Goal: Task Accomplishment & Management: Manage account settings

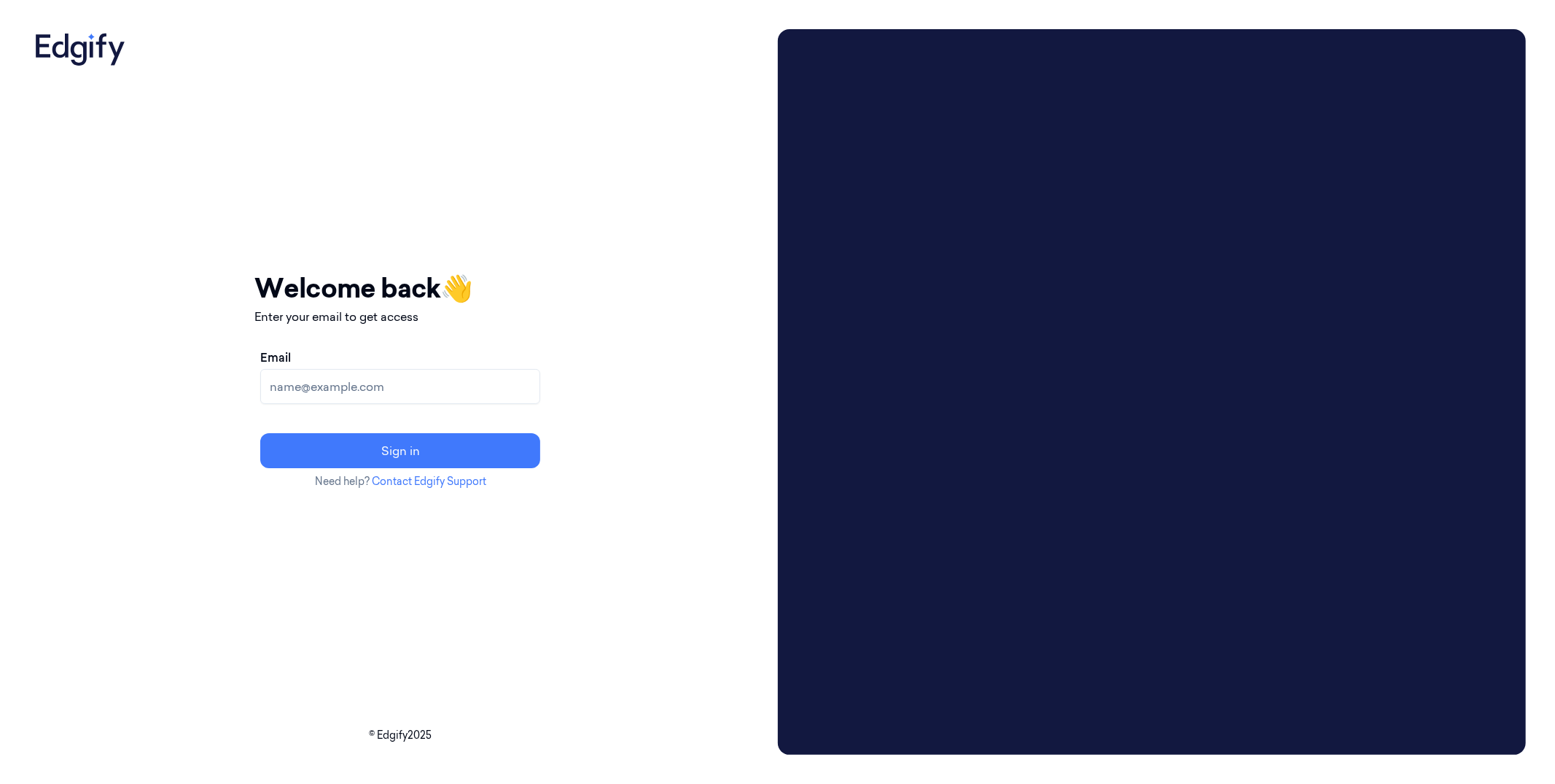
click at [412, 394] on input "Email" at bounding box center [400, 386] width 280 height 35
type input "slee@sanctifai.com"
click at [471, 460] on button "Sign in" at bounding box center [400, 451] width 280 height 35
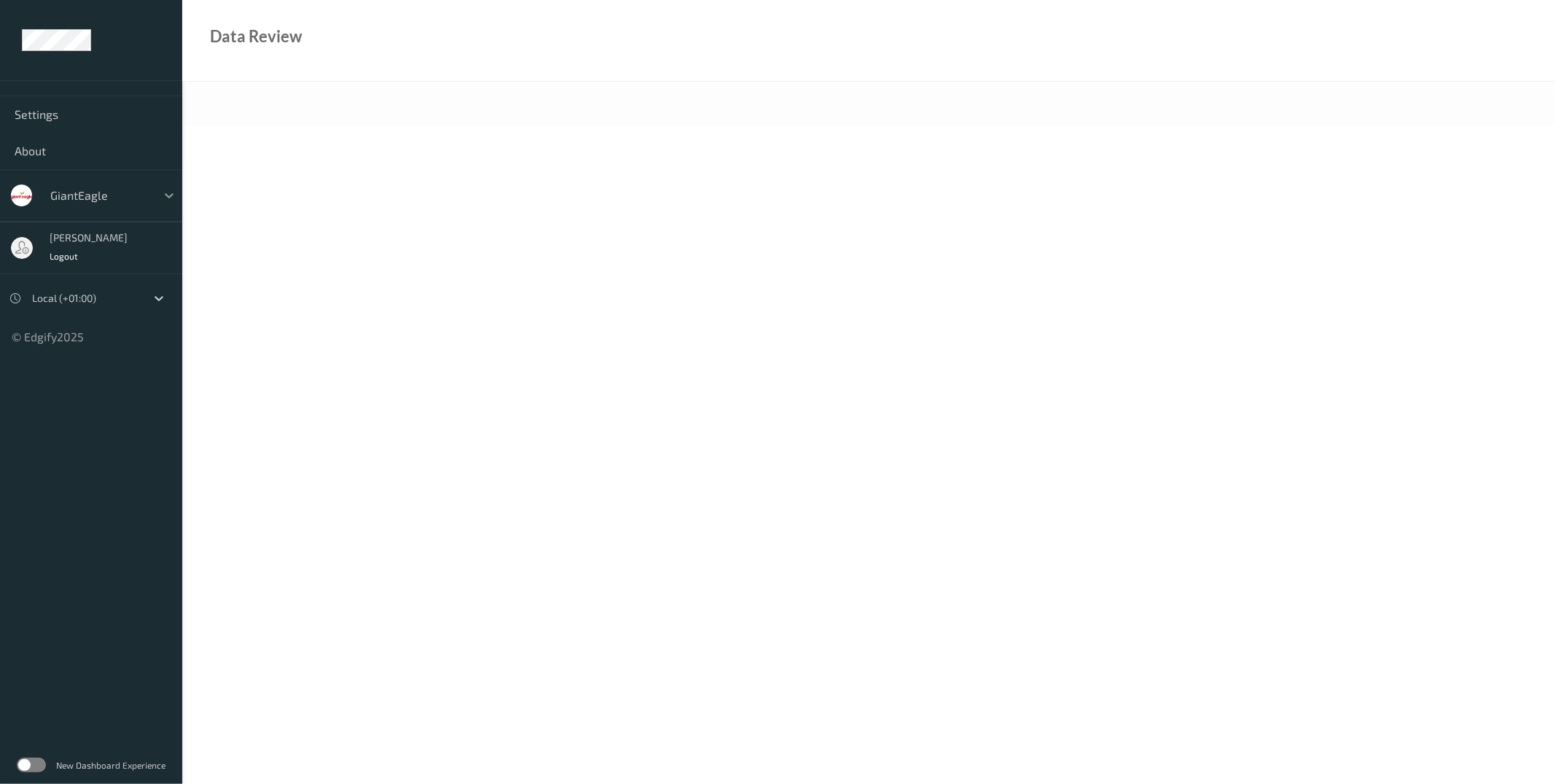
click at [161, 196] on div at bounding box center [168, 195] width 26 height 26
click at [39, 768] on label at bounding box center [32, 764] width 29 height 14
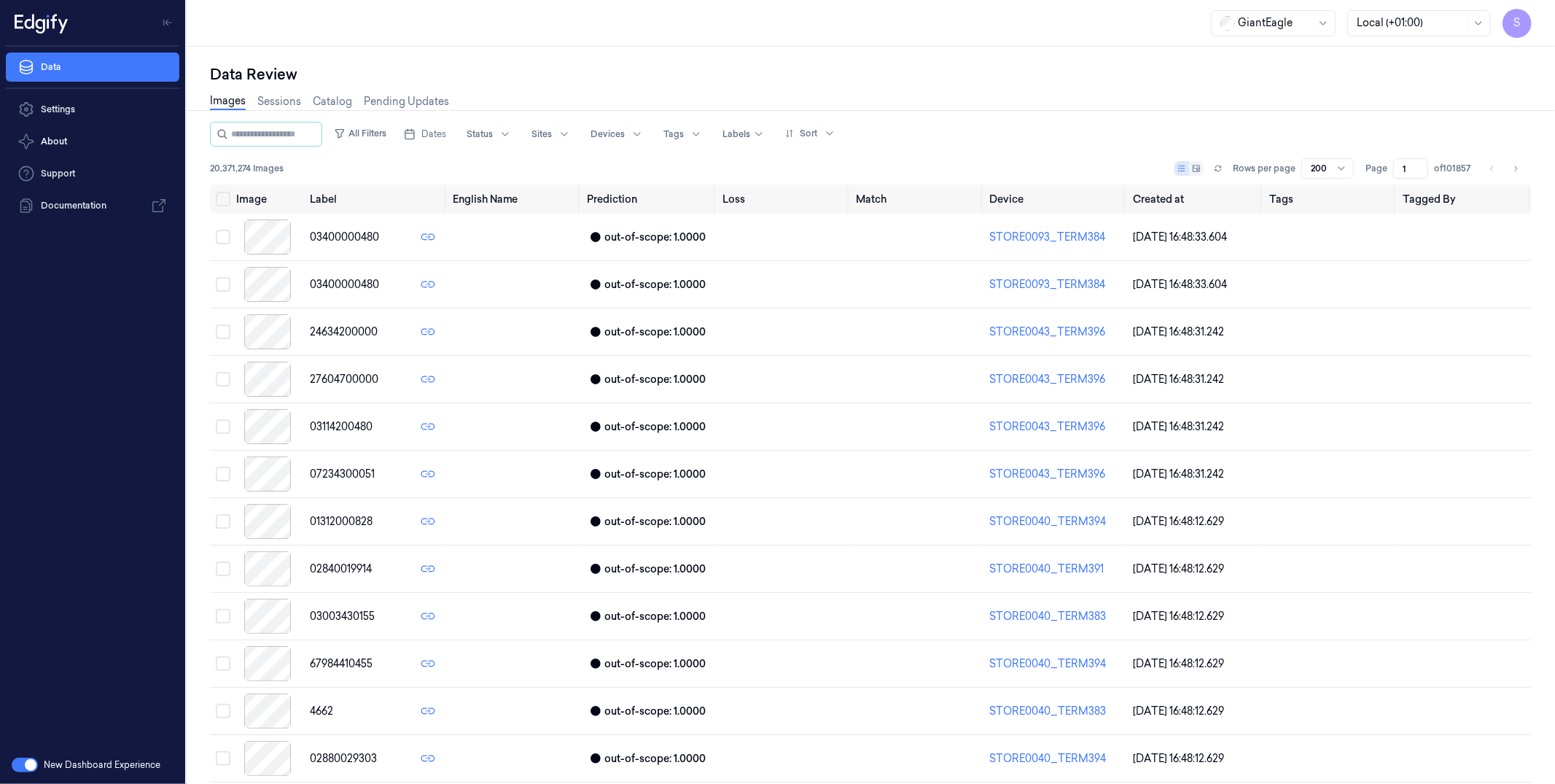
click at [1289, 30] on div "GiantEagle" at bounding box center [1274, 23] width 73 height 25
click at [1346, 55] on div "Data Review Images Sessions Catalog Pending Updates All Filters Dates Status Si…" at bounding box center [870, 415] width 1369 height 737
click at [1326, 21] on icon at bounding box center [1324, 23] width 11 height 11
click at [28, 761] on button "button" at bounding box center [24, 764] width 26 height 14
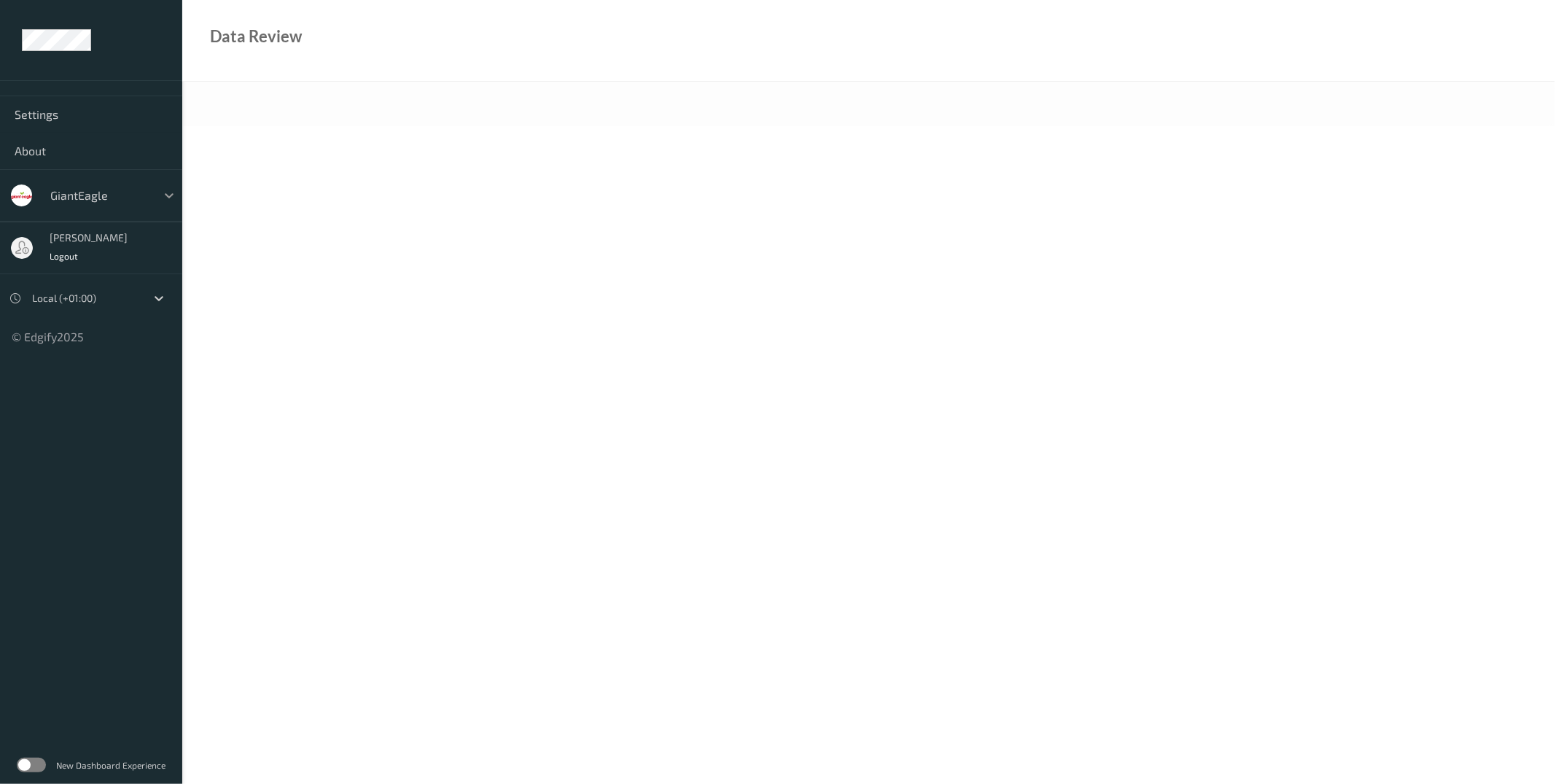
click at [164, 198] on icon at bounding box center [168, 195] width 14 height 14
click at [163, 194] on icon at bounding box center [168, 195] width 14 height 14
click at [164, 194] on icon at bounding box center [168, 195] width 14 height 14
click at [38, 764] on label at bounding box center [32, 764] width 29 height 14
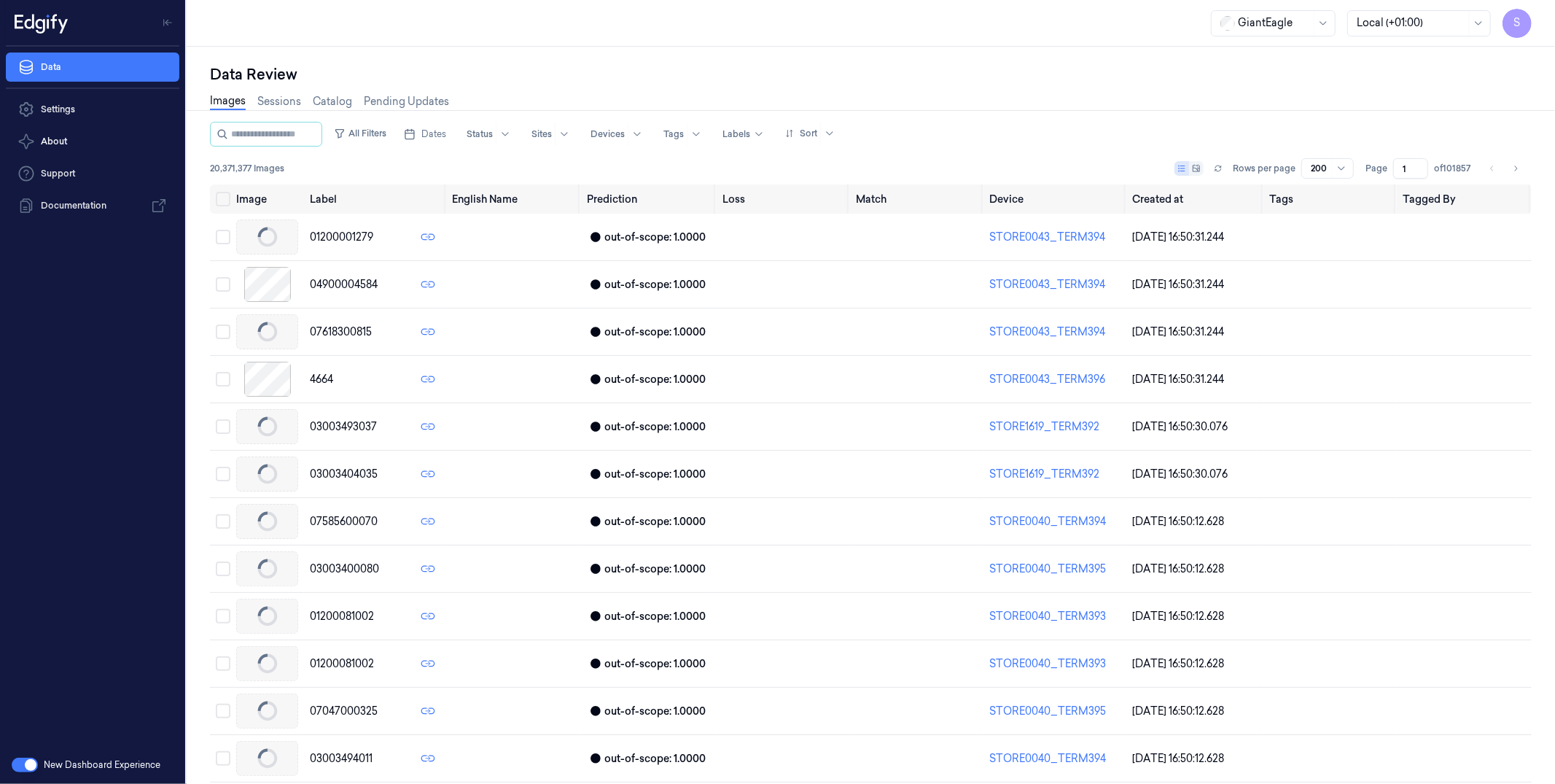
click at [1292, 20] on div at bounding box center [1274, 23] width 73 height 15
click at [1307, 24] on div at bounding box center [1274, 23] width 73 height 15
click at [1387, 87] on div "Images Sessions Catalog Pending Updates" at bounding box center [871, 102] width 1322 height 37
click at [1318, 24] on icon at bounding box center [1324, 23] width 11 height 11
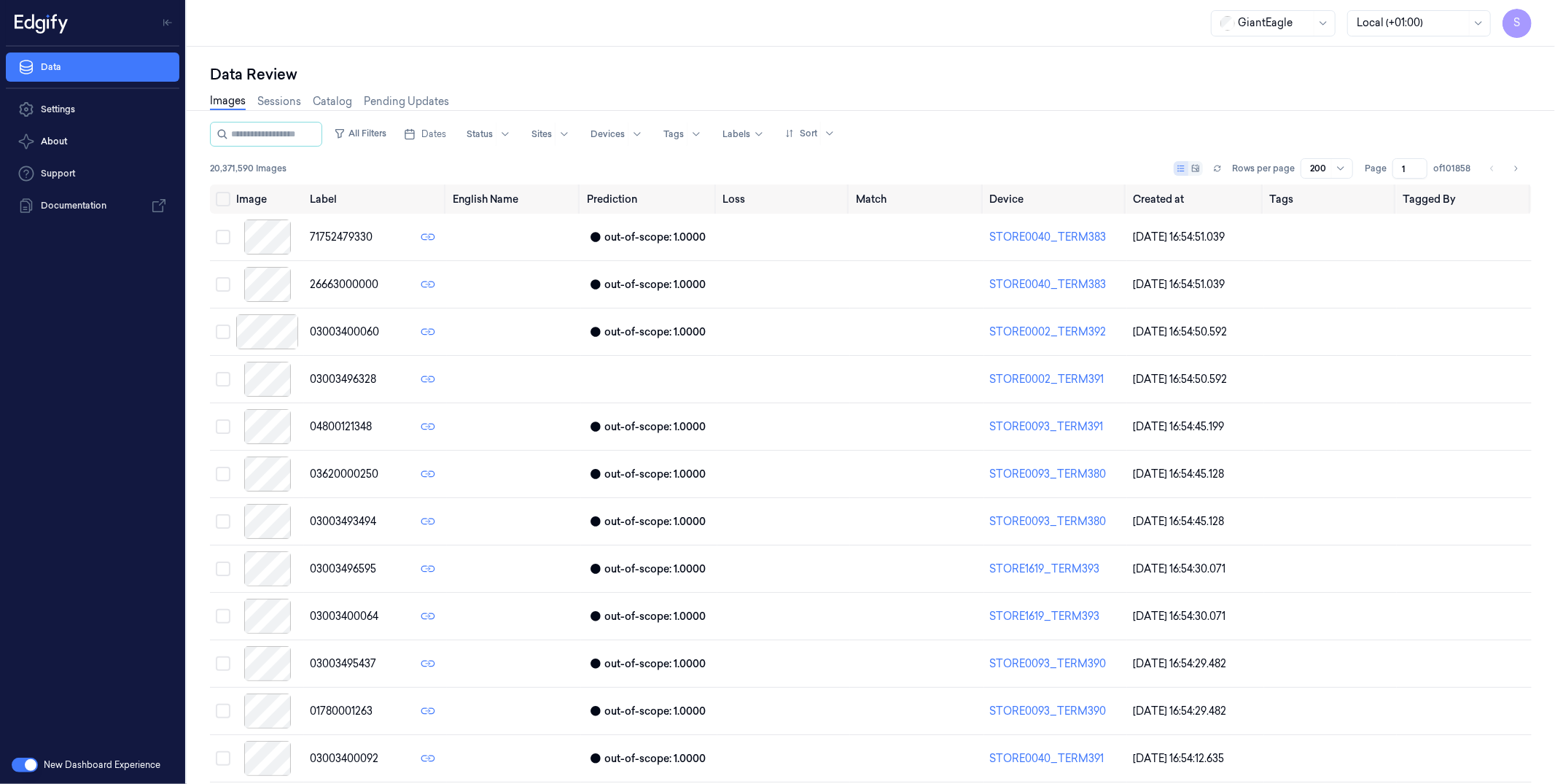
click at [1405, 81] on div "Data Review" at bounding box center [871, 74] width 1322 height 20
drag, startPoint x: 26, startPoint y: 762, endPoint x: 38, endPoint y: 750, distance: 17.0
click at [26, 762] on button "button" at bounding box center [24, 764] width 26 height 14
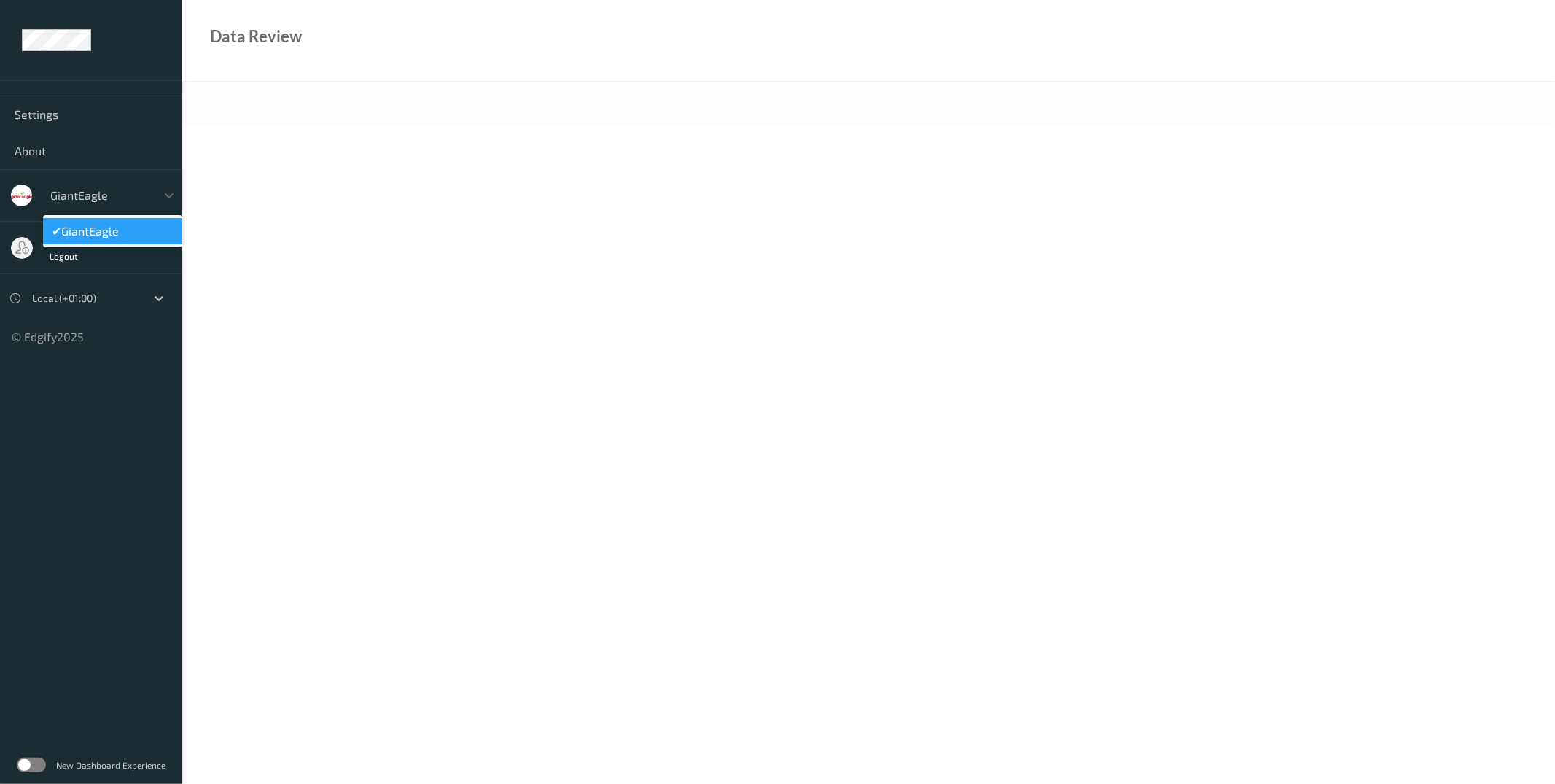
click at [113, 195] on div at bounding box center [99, 195] width 99 height 17
click at [37, 153] on span "About" at bounding box center [91, 150] width 153 height 14
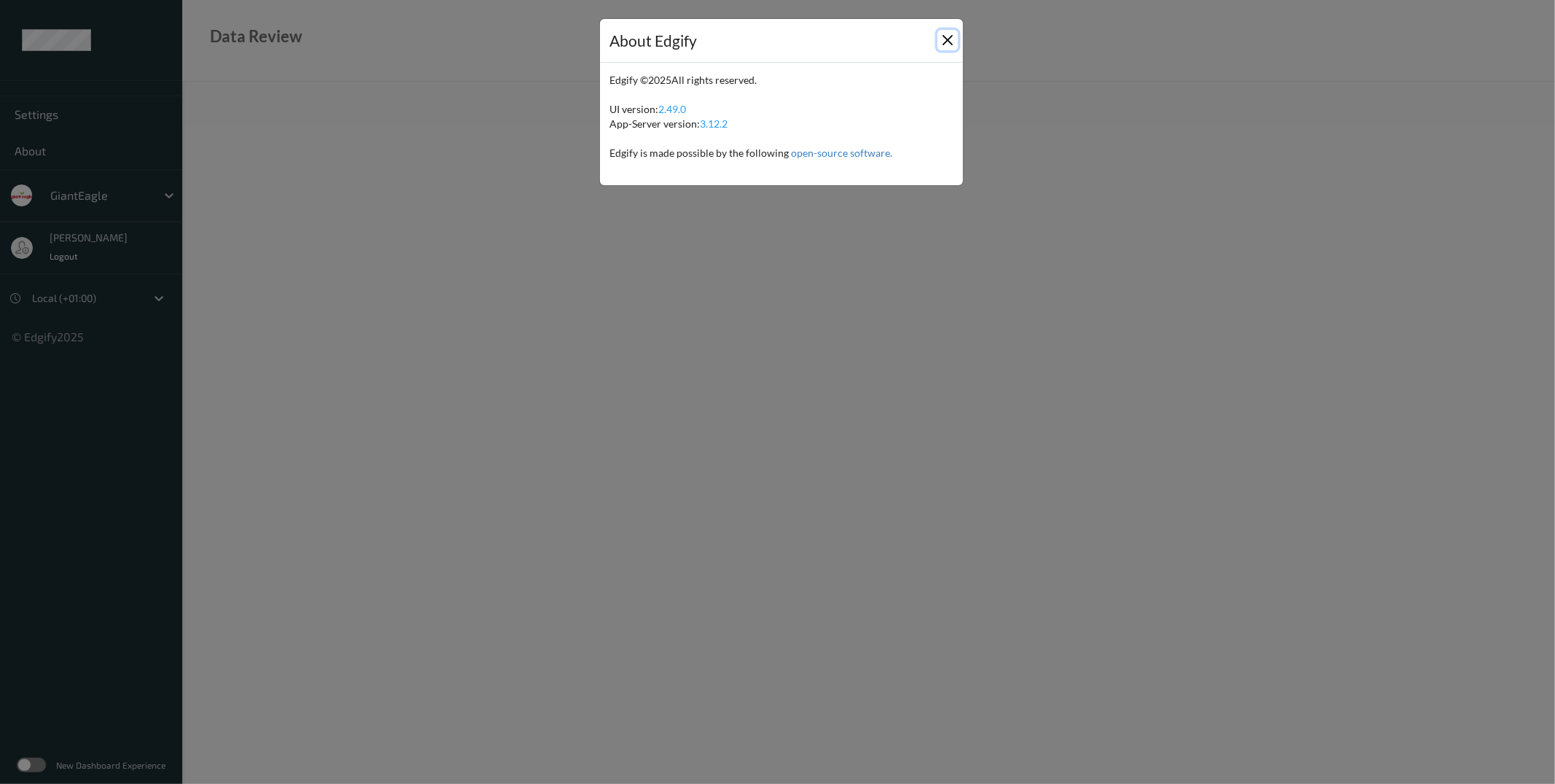
drag, startPoint x: 940, startPoint y: 40, endPoint x: 840, endPoint y: 51, distance: 100.6
click at [940, 40] on button "Close" at bounding box center [947, 39] width 20 height 20
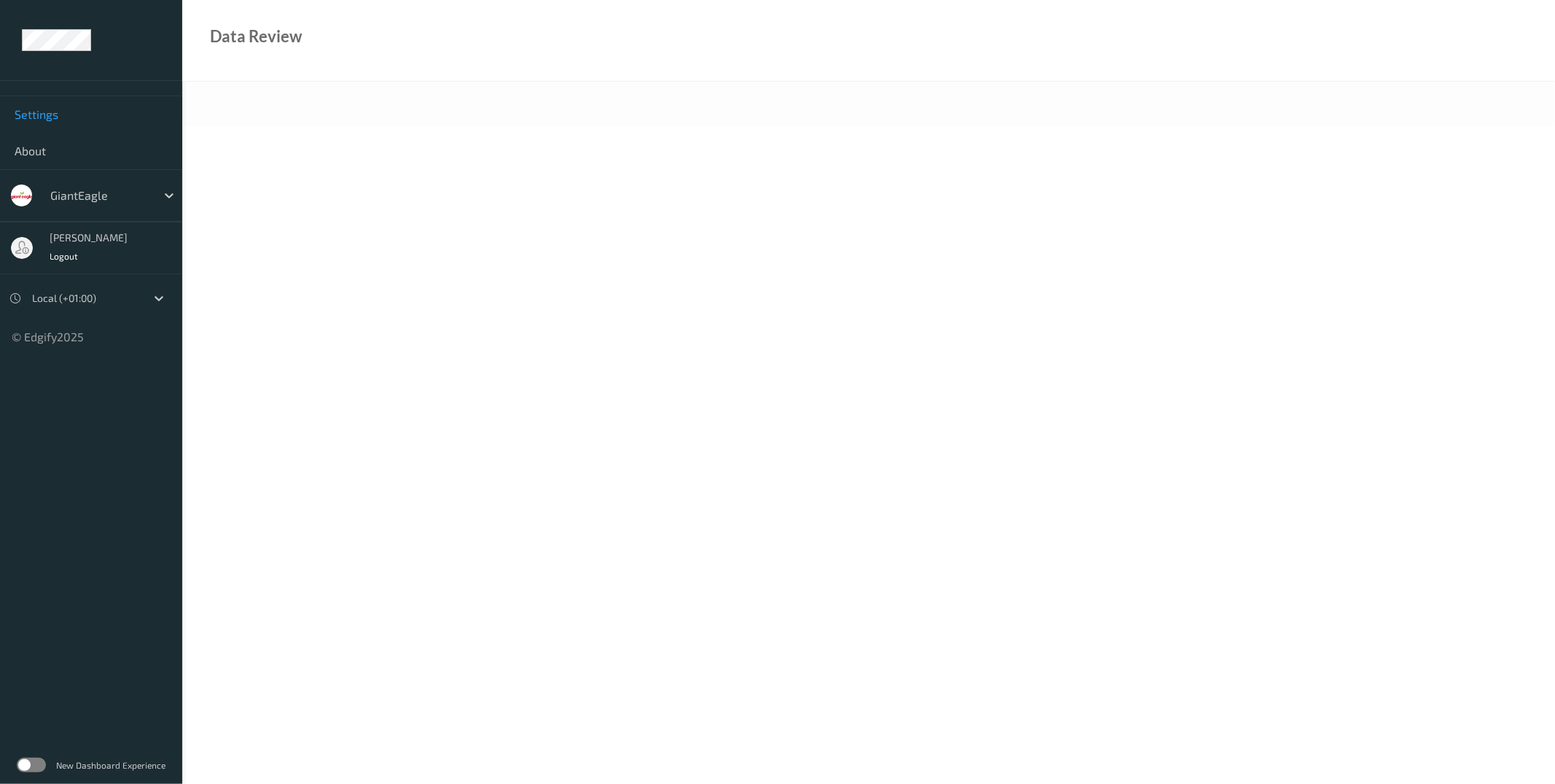
click at [61, 113] on span "Settings" at bounding box center [91, 114] width 153 height 14
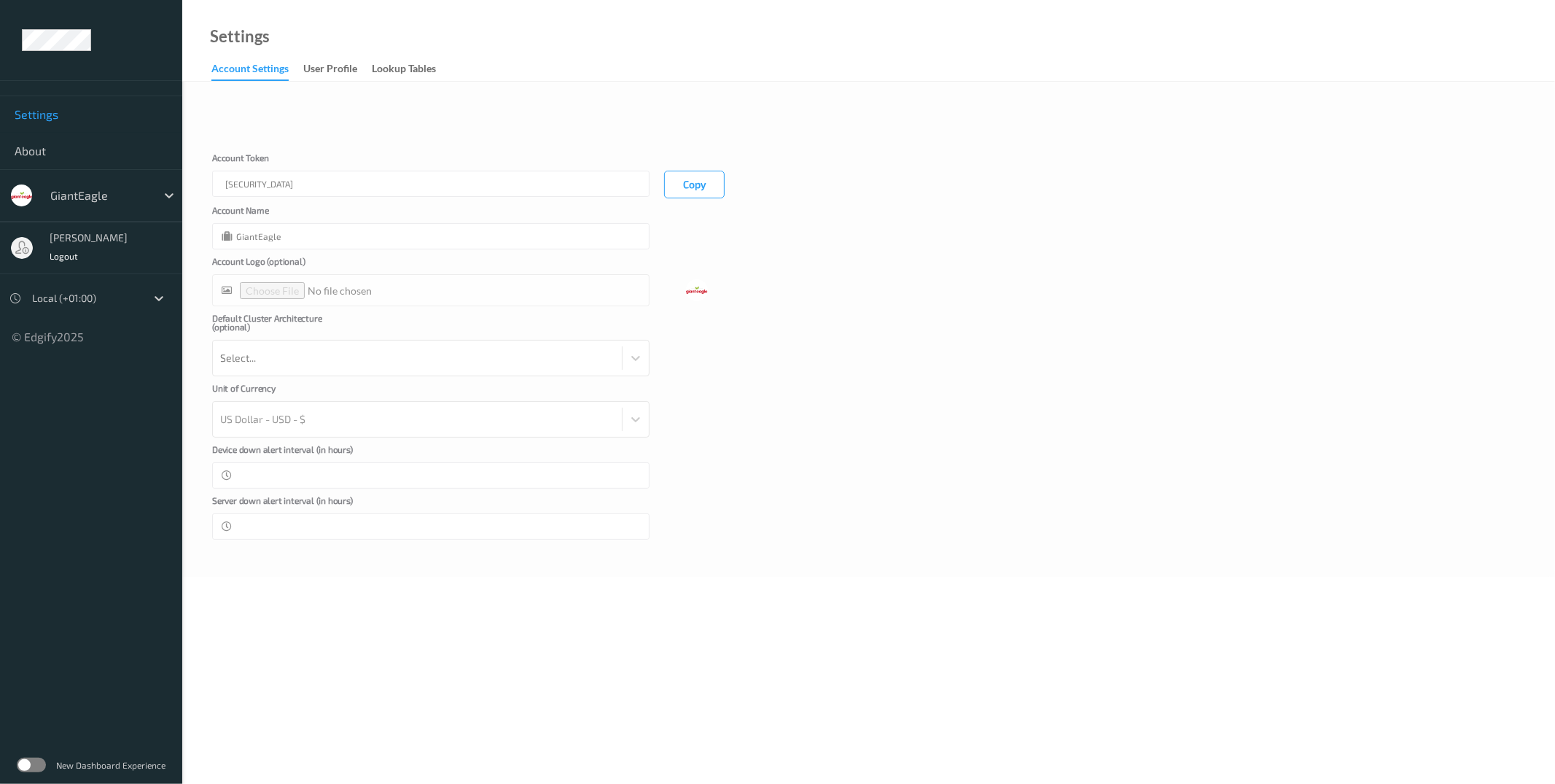
click at [997, 296] on div "Account Logo (optional)" at bounding box center [868, 281] width 1313 height 50
click at [318, 60] on link "User Profile" at bounding box center [338, 69] width 69 height 20
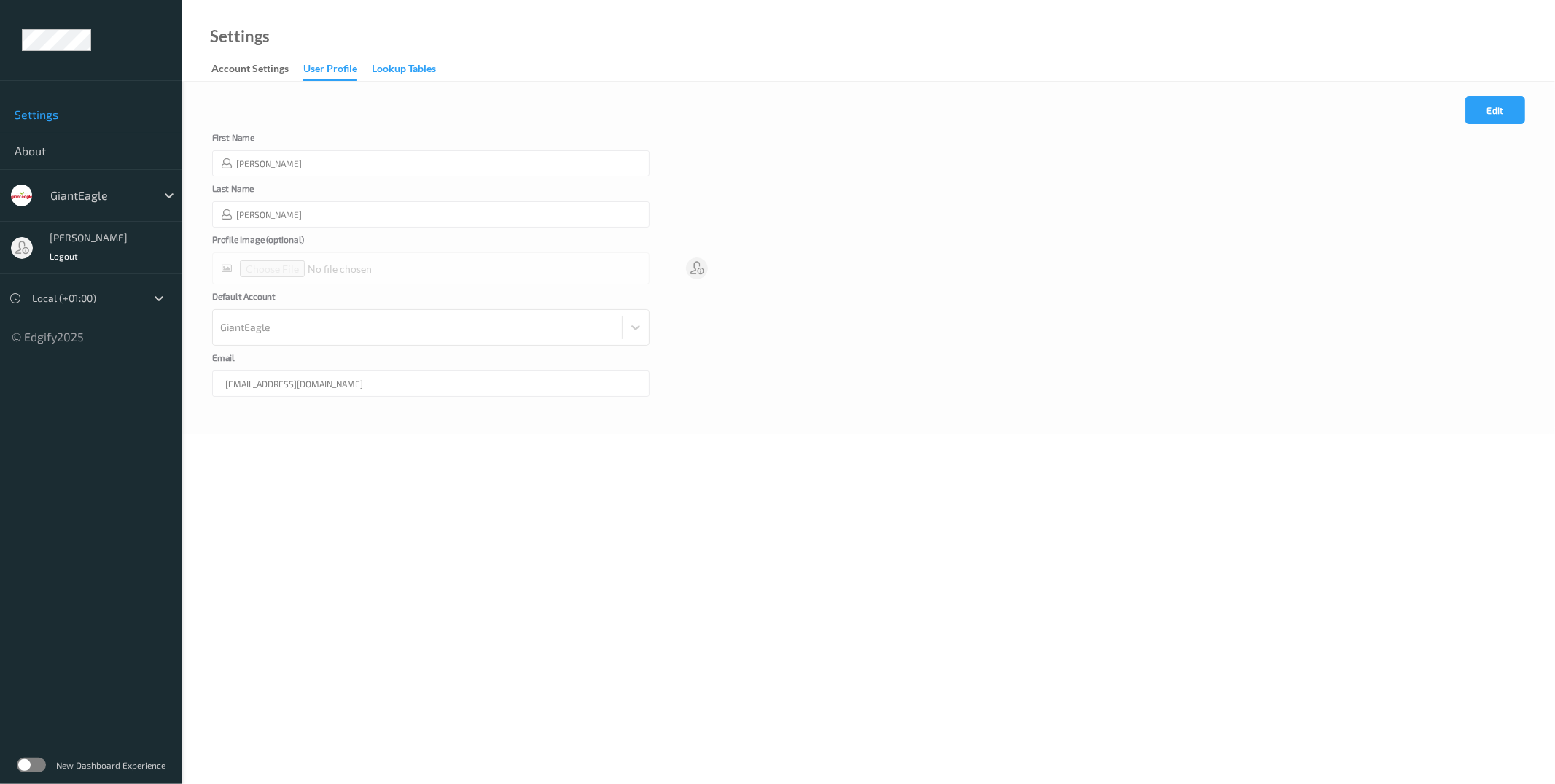
click at [409, 70] on div "Lookup Tables" at bounding box center [404, 70] width 64 height 18
drag, startPoint x: 328, startPoint y: 68, endPoint x: 296, endPoint y: 69, distance: 32.0
click at [327, 68] on div "User Profile" at bounding box center [330, 70] width 54 height 18
click at [201, 69] on div "Settings" at bounding box center [226, 54] width 87 height 52
click at [38, 148] on span "About" at bounding box center [91, 150] width 153 height 14
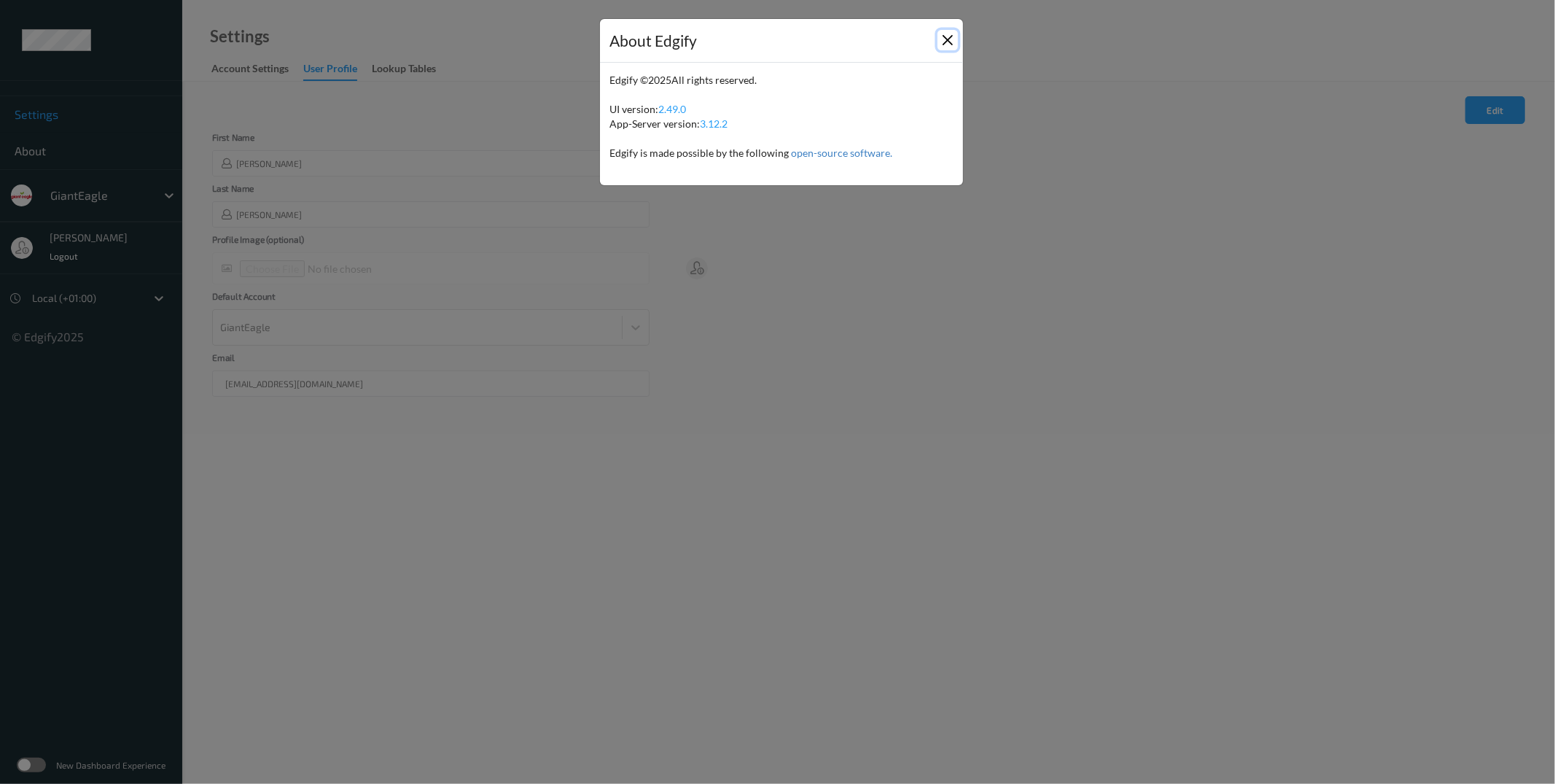
click at [941, 42] on button "Close" at bounding box center [947, 39] width 20 height 20
